Goal: Find specific page/section: Find specific page/section

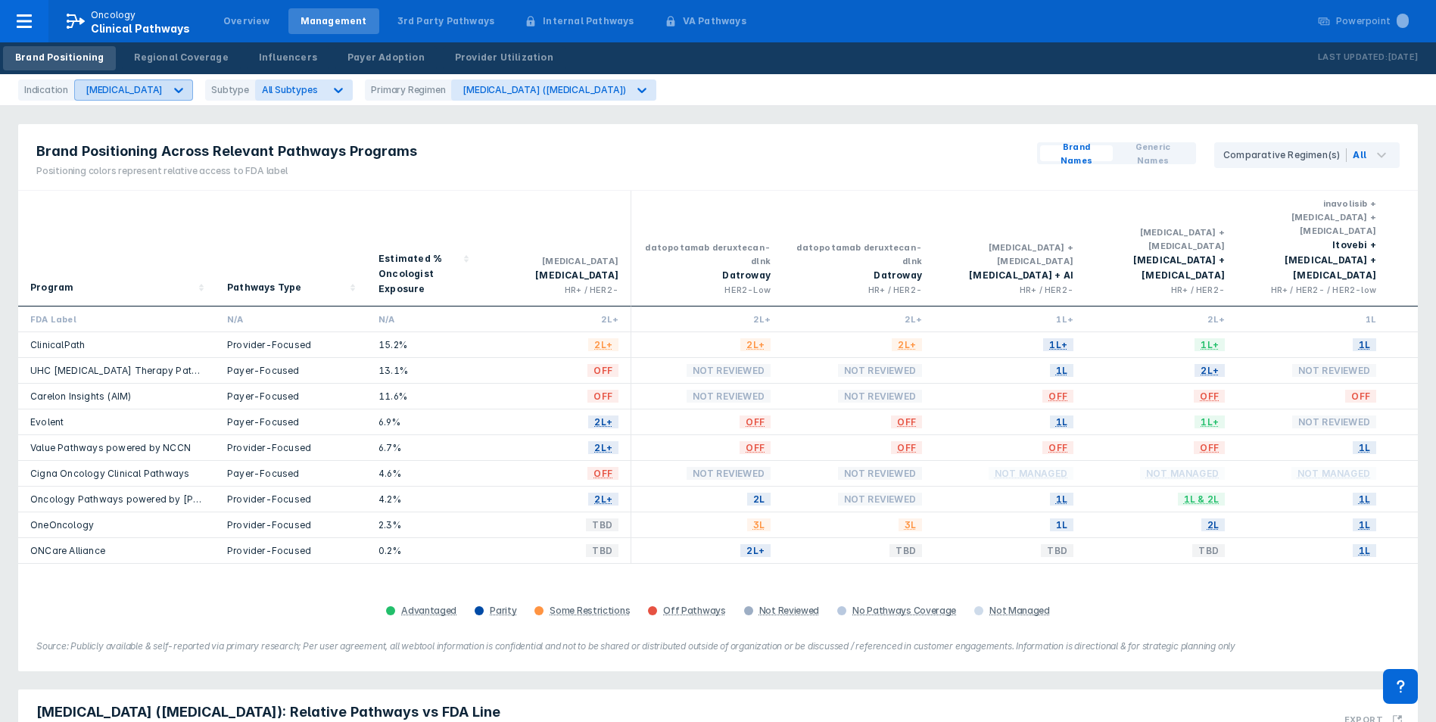
click at [104, 89] on div "[MEDICAL_DATA]" at bounding box center [124, 89] width 77 height 11
click at [110, 145] on div "CLL" at bounding box center [123, 154] width 90 height 30
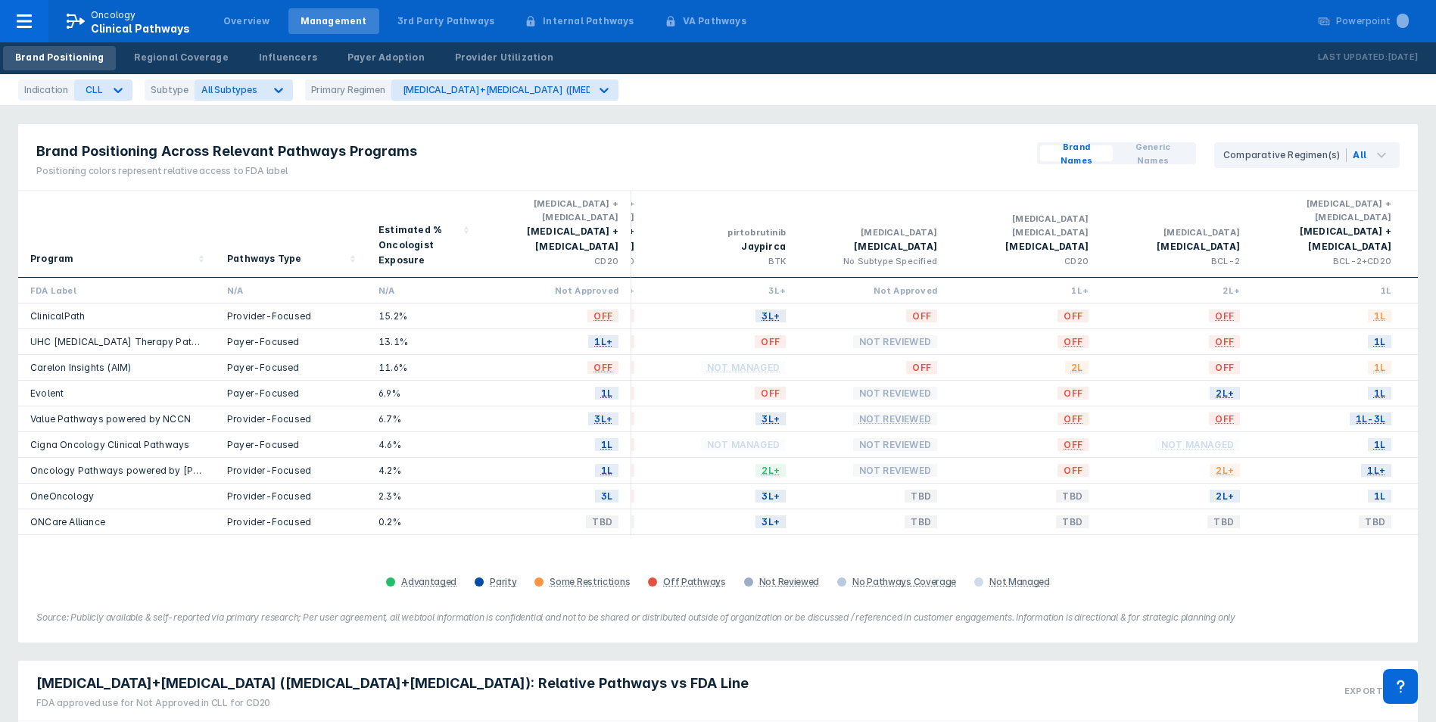
scroll to position [0, 1366]
